Goal: Task Accomplishment & Management: Manage account settings

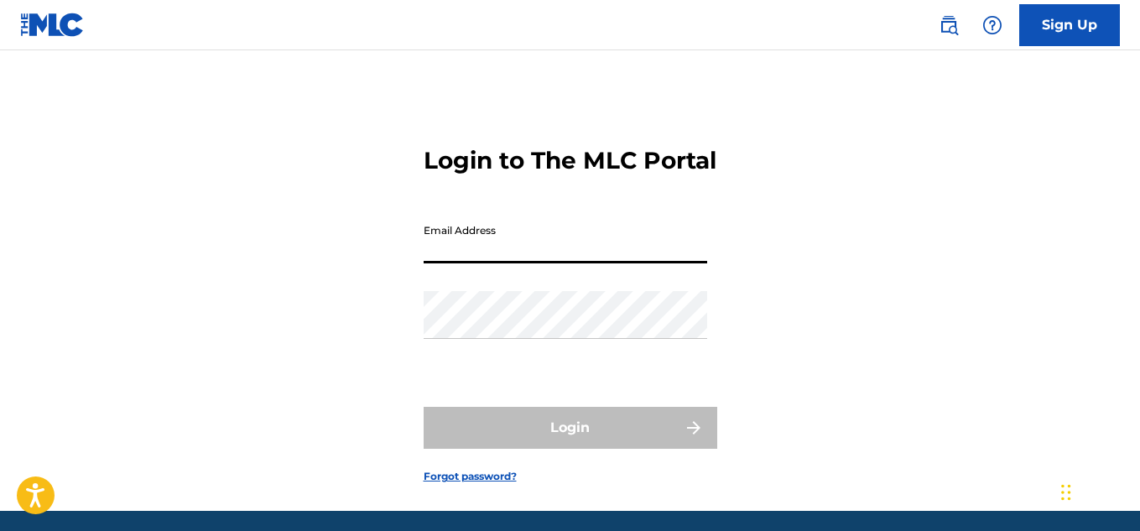
type input "[EMAIL_ADDRESS][DOMAIN_NAME]"
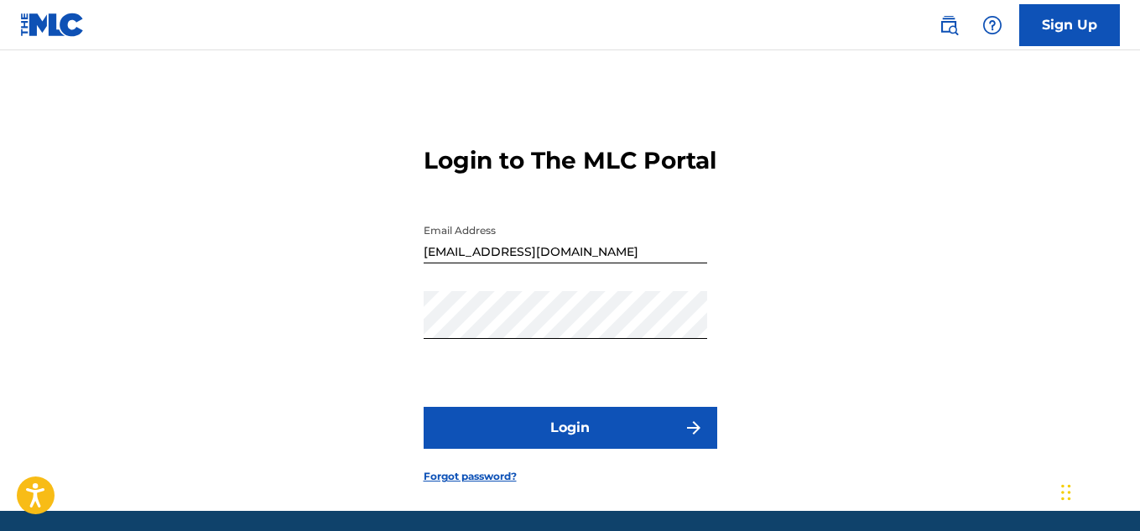
click at [510, 449] on button "Login" at bounding box center [569, 428] width 293 height 42
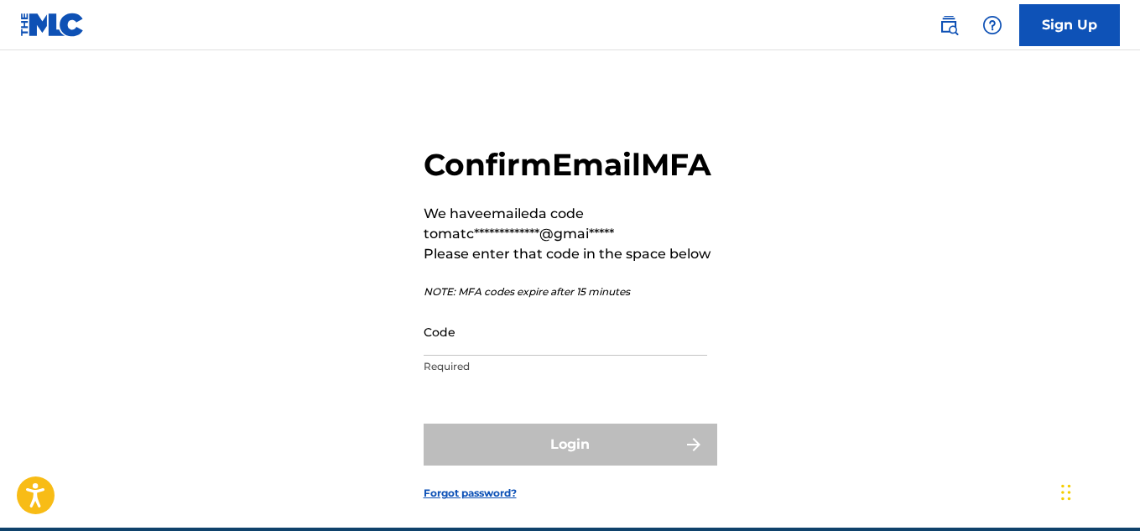
click at [461, 356] on input "Code" at bounding box center [564, 332] width 283 height 48
paste input "863996"
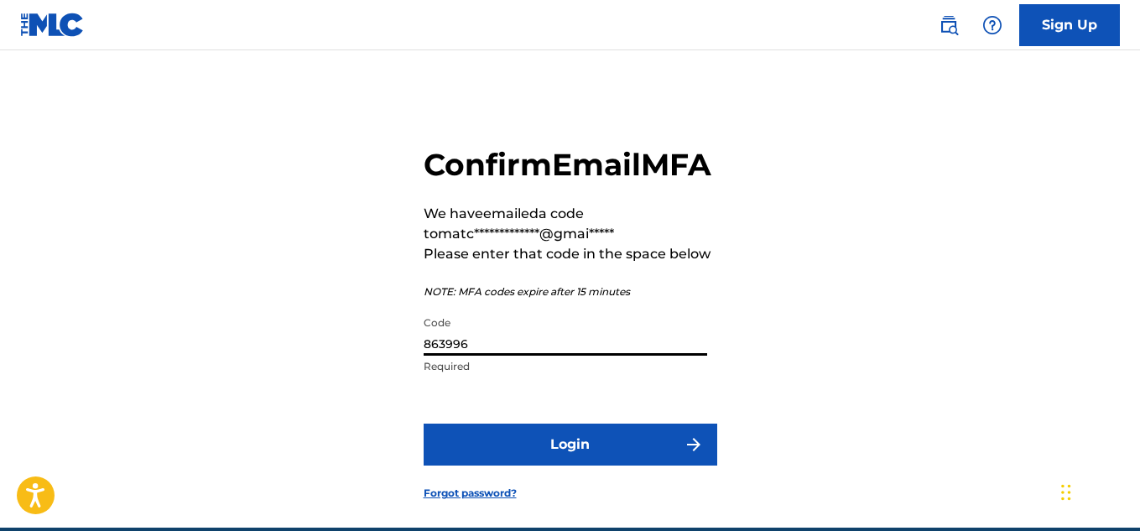
type input "863996"
click at [423, 423] on button "Login" at bounding box center [569, 444] width 293 height 42
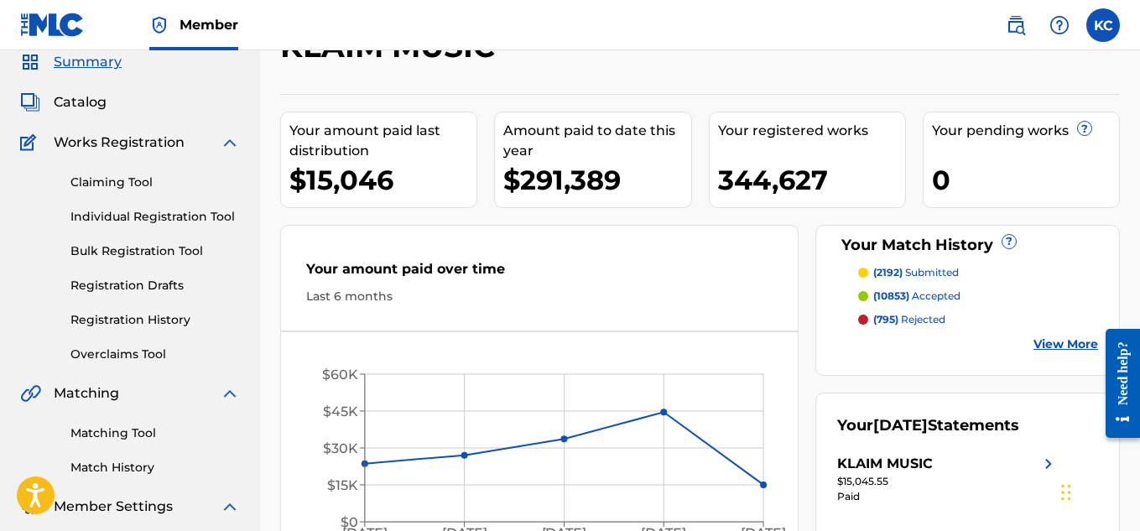
scroll to position [64, 0]
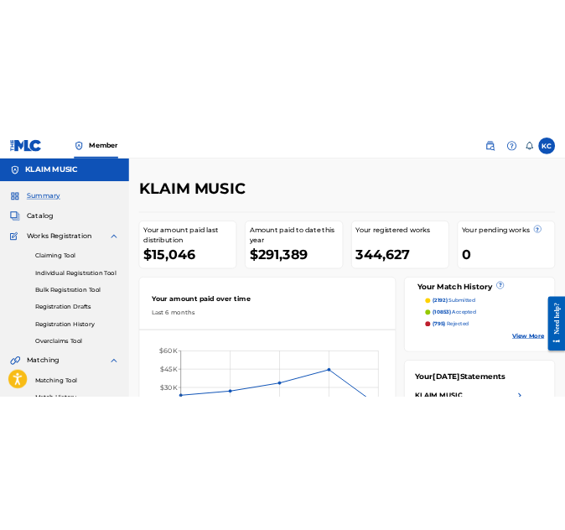
scroll to position [1, 0]
